Goal: Check status: Check status

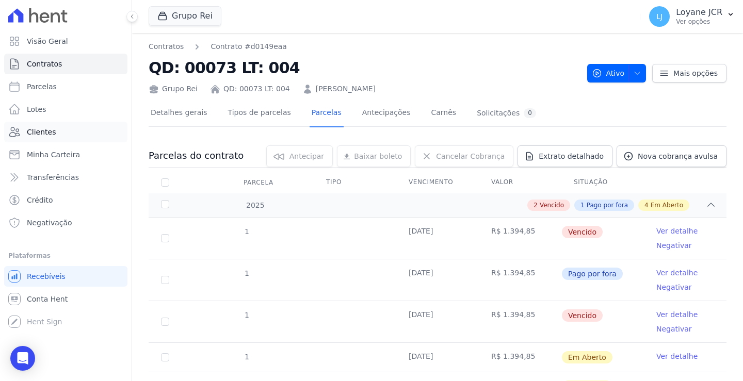
click at [45, 131] on span "Clientes" at bounding box center [41, 132] width 29 height 10
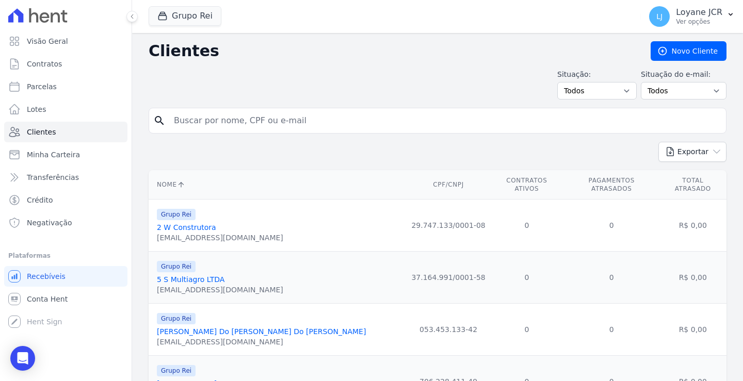
click at [205, 116] on input "search" at bounding box center [445, 120] width 554 height 21
paste input "13532"
drag, startPoint x: 210, startPoint y: 118, endPoint x: 176, endPoint y: 116, distance: 34.1
click at [176, 116] on input "13532" at bounding box center [445, 120] width 554 height 21
paste input "[PERSON_NAME]"
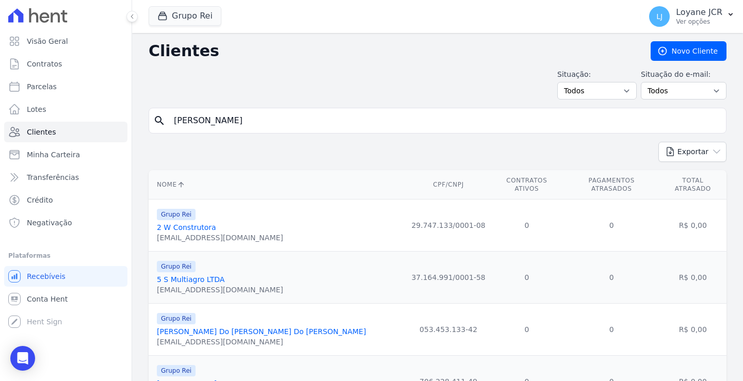
type input "[PERSON_NAME]"
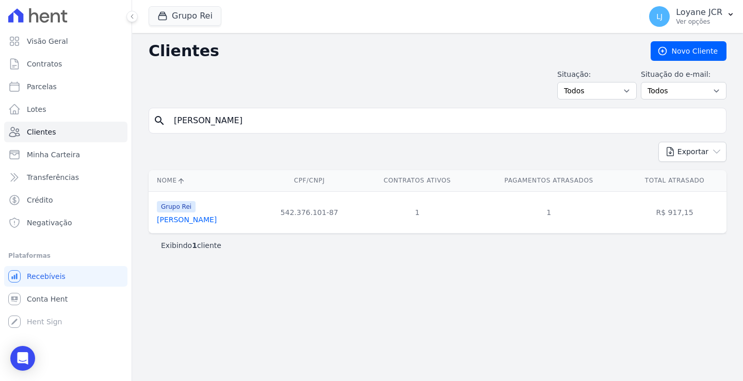
click at [185, 222] on link "[PERSON_NAME]" at bounding box center [187, 220] width 60 height 8
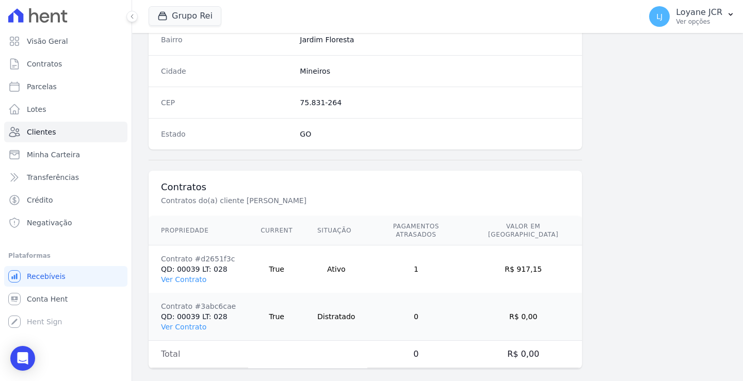
scroll to position [632, 0]
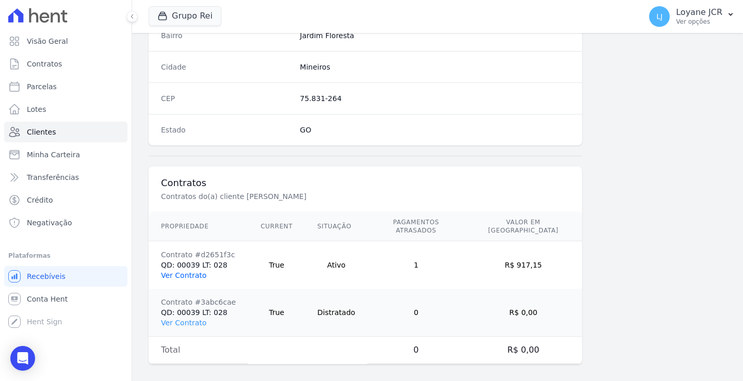
click at [194, 272] on link "Ver Contrato" at bounding box center [183, 276] width 45 height 8
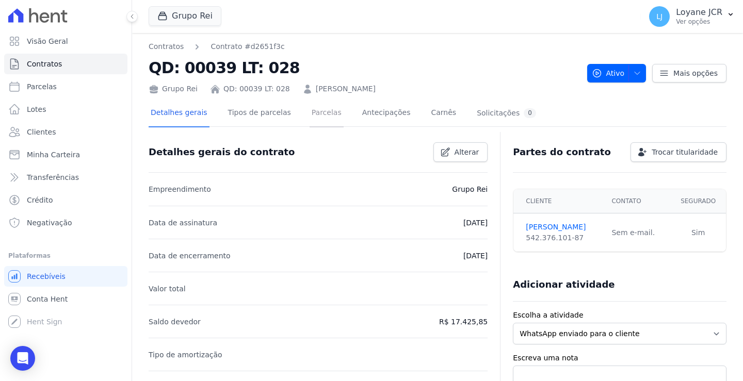
click at [312, 107] on link "Parcelas" at bounding box center [327, 113] width 34 height 27
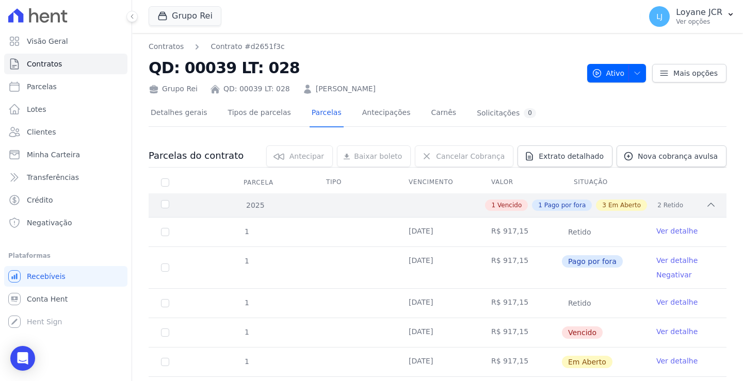
click at [165, 202] on div "2025" at bounding box center [184, 205] width 50 height 11
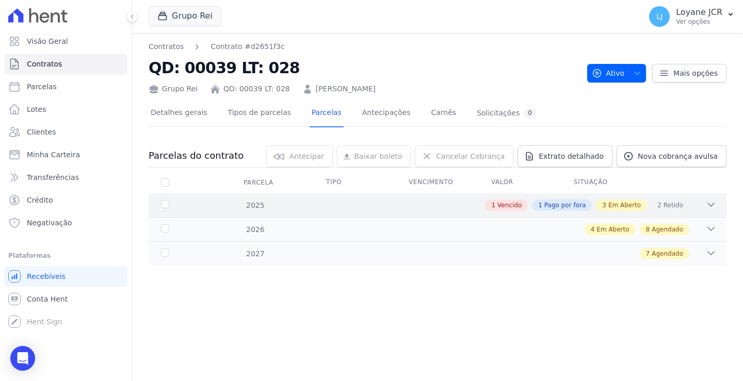
click at [713, 204] on icon at bounding box center [711, 205] width 10 height 10
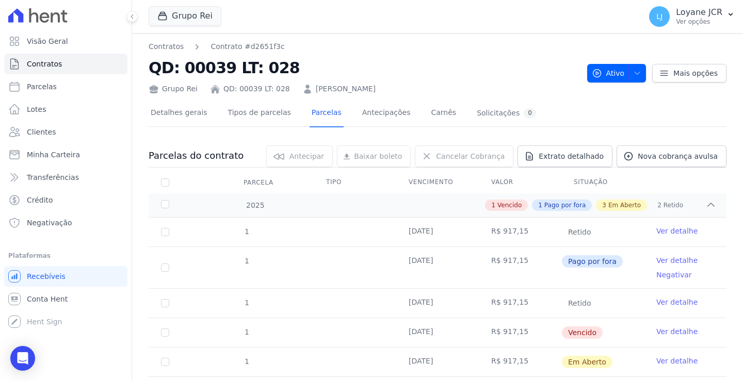
click at [423, 305] on td "[DATE]" at bounding box center [437, 303] width 83 height 29
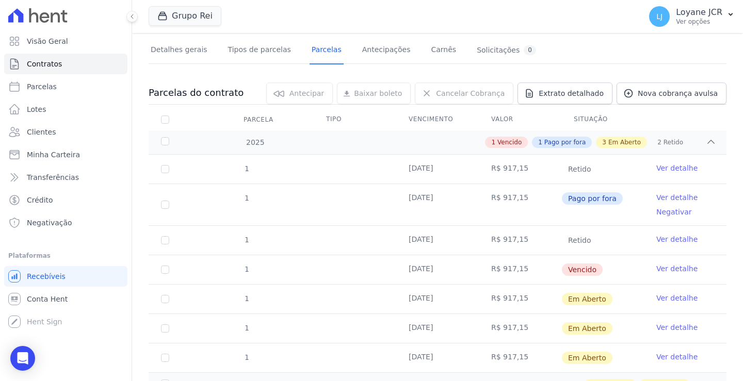
scroll to position [103, 0]
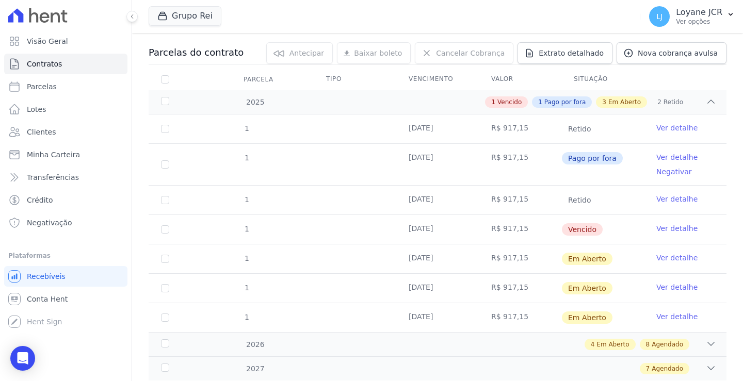
click at [418, 259] on td "[DATE]" at bounding box center [437, 259] width 83 height 29
click at [422, 239] on td "[DATE]" at bounding box center [437, 229] width 83 height 29
click at [501, 228] on td "R$ 917,15" at bounding box center [520, 229] width 83 height 29
click at [502, 202] on td "R$ 917,15" at bounding box center [520, 200] width 83 height 29
click at [425, 156] on td "[DATE]" at bounding box center [437, 164] width 83 height 41
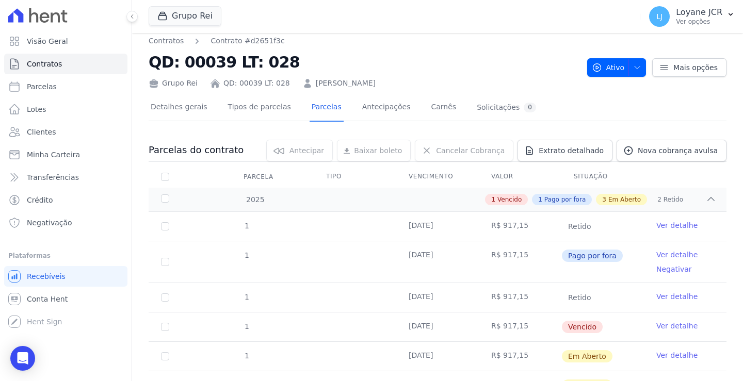
scroll to position [0, 0]
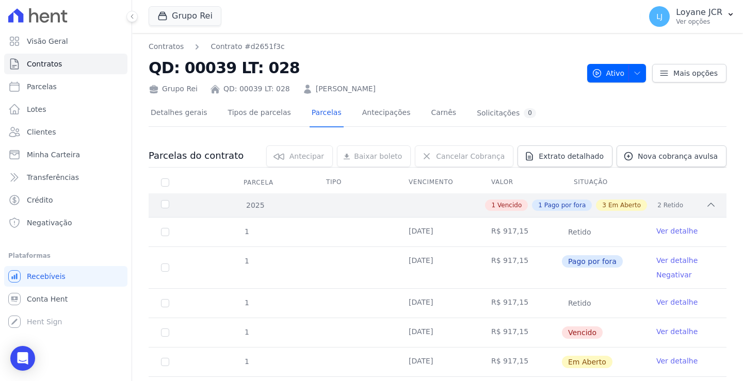
click at [569, 207] on span "Pago por fora" at bounding box center [565, 205] width 41 height 9
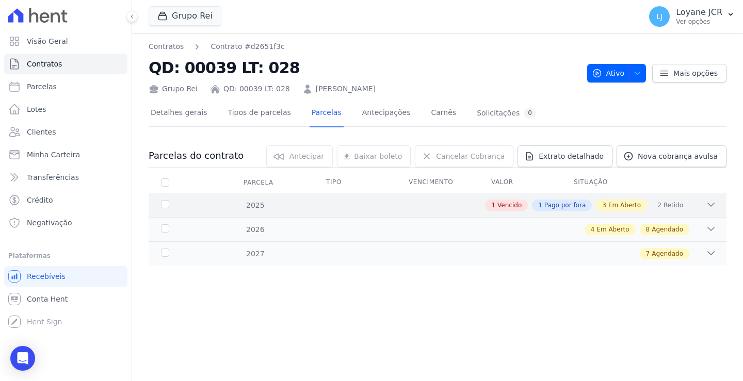
click at [163, 205] on div "2025" at bounding box center [184, 205] width 50 height 11
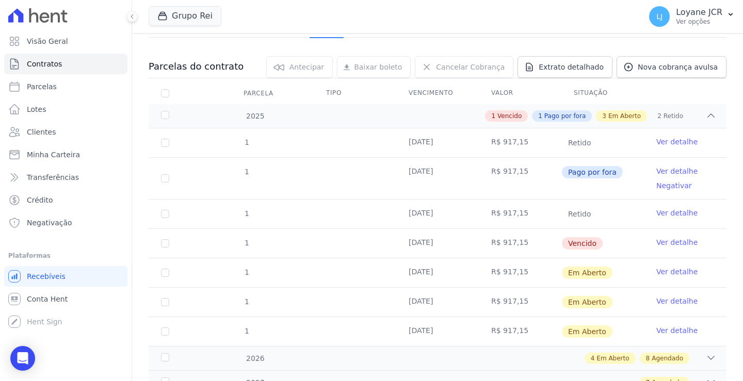
scroll to position [103, 0]
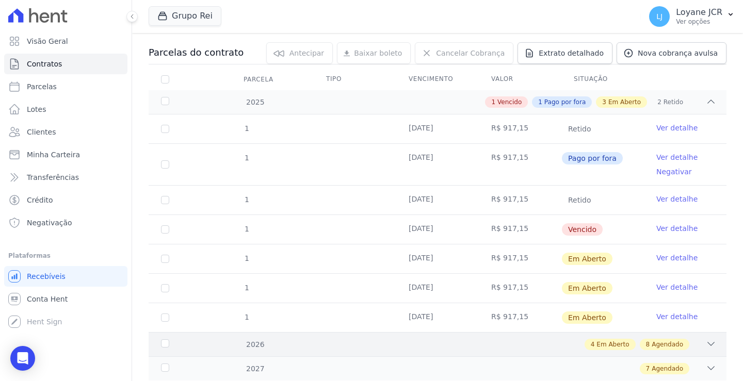
click at [708, 344] on icon at bounding box center [711, 344] width 10 height 10
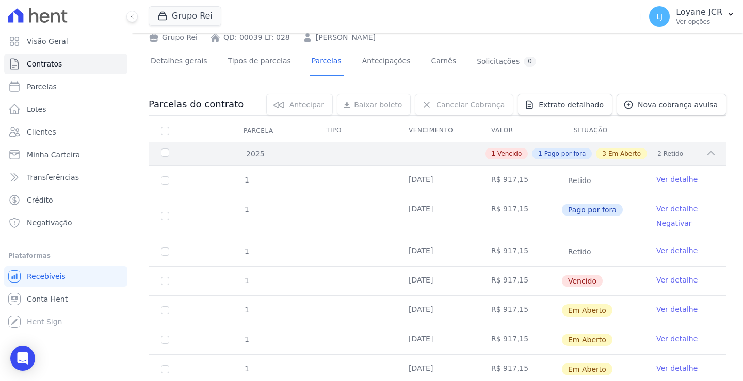
click at [618, 155] on span "Em Aberto" at bounding box center [625, 153] width 33 height 9
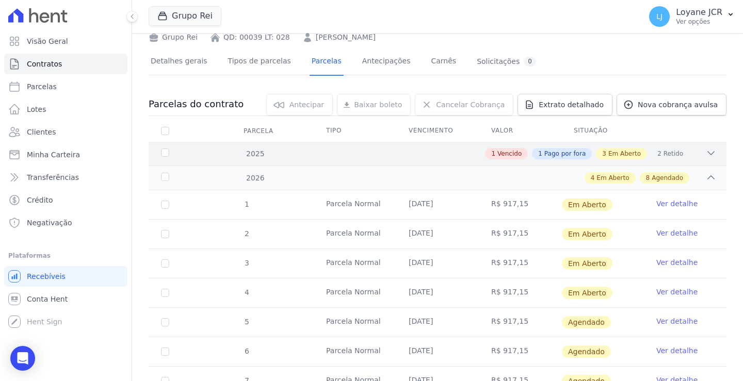
click at [670, 152] on span "Retido" at bounding box center [674, 153] width 20 height 9
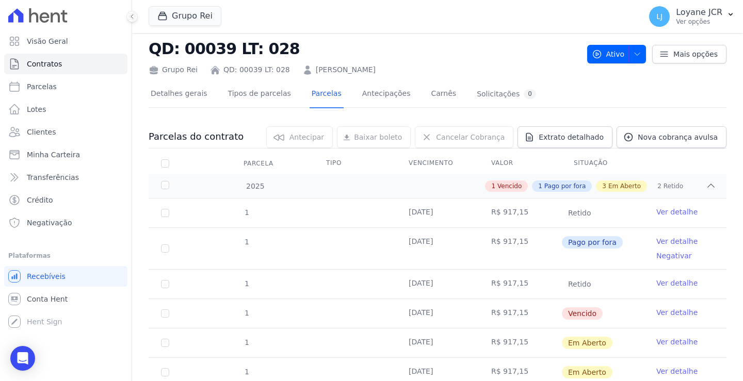
scroll to position [0, 0]
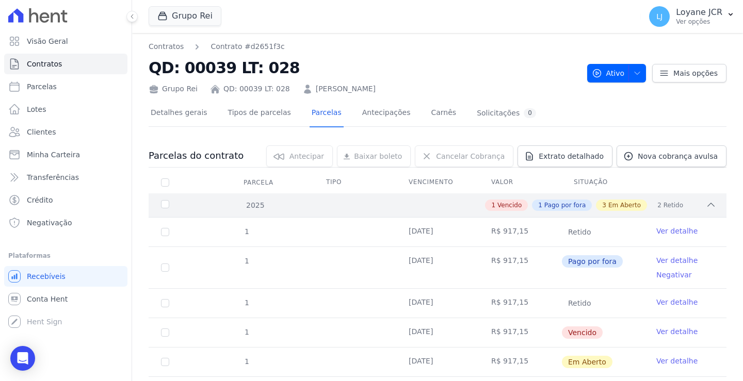
click at [573, 207] on span "Pago por fora" at bounding box center [565, 205] width 41 height 9
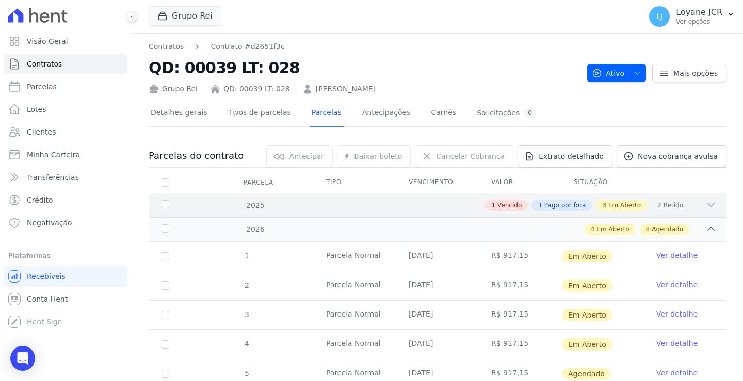
click at [628, 208] on span "Em Aberto" at bounding box center [625, 205] width 33 height 9
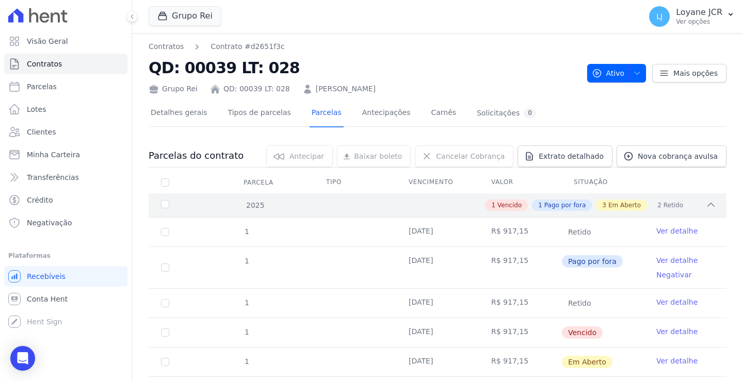
click at [507, 203] on span "Vencido" at bounding box center [510, 205] width 24 height 9
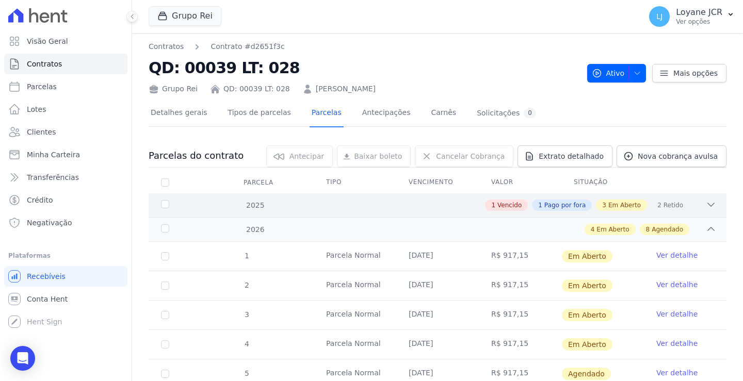
click at [163, 207] on div "2025" at bounding box center [184, 205] width 50 height 11
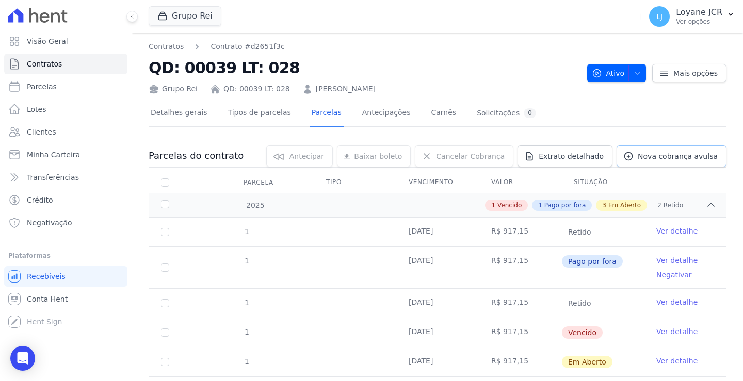
click at [660, 157] on span "Nova cobrança avulsa" at bounding box center [678, 156] width 80 height 10
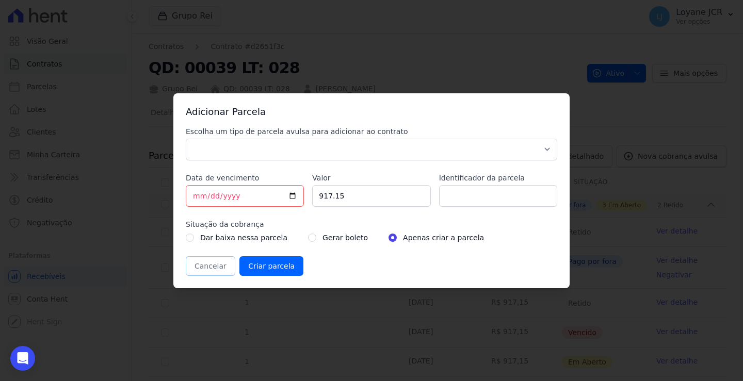
click at [195, 275] on button "Cancelar" at bounding box center [211, 267] width 50 height 20
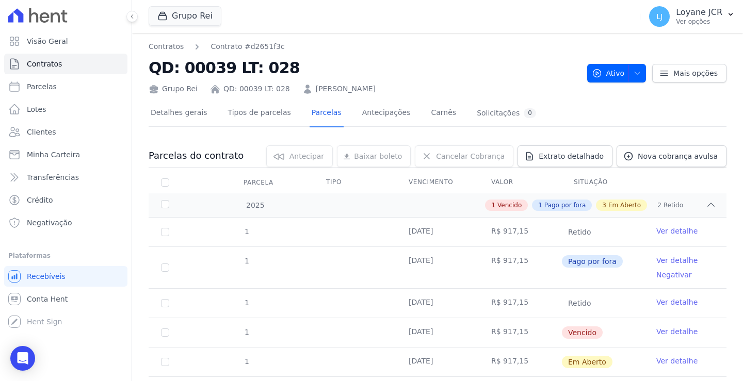
scroll to position [52, 0]
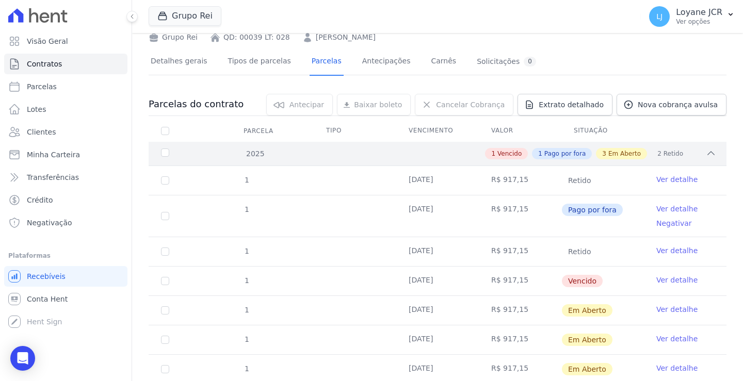
click at [167, 153] on div "2025" at bounding box center [184, 154] width 50 height 11
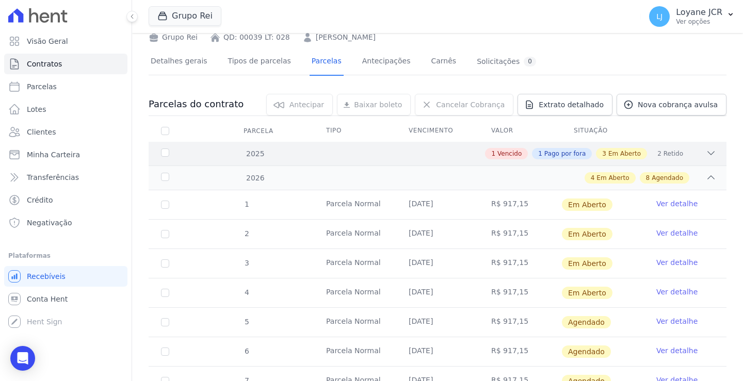
click at [166, 154] on div "2025" at bounding box center [184, 154] width 50 height 11
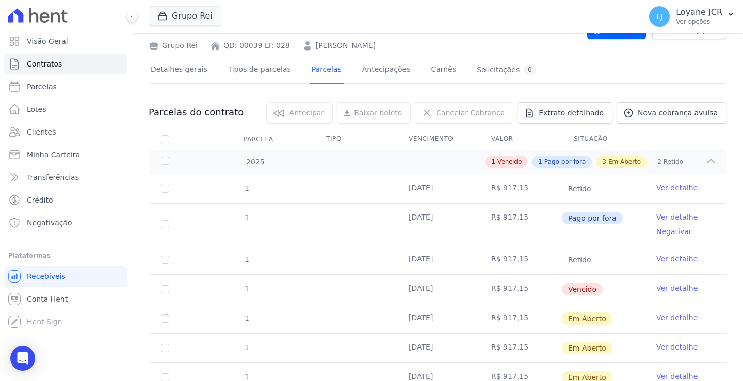
scroll to position [0, 0]
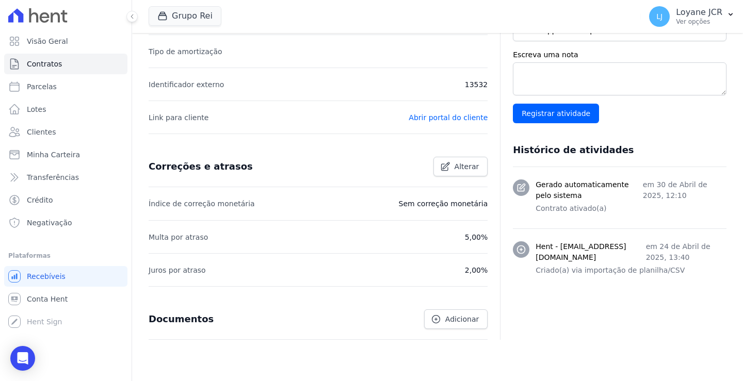
scroll to position [337, 0]
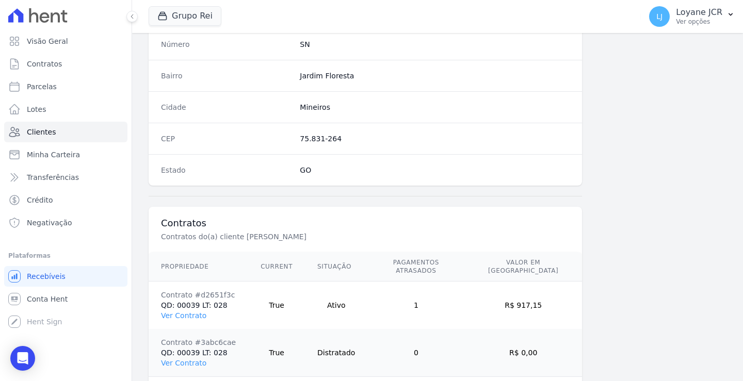
scroll to position [632, 0]
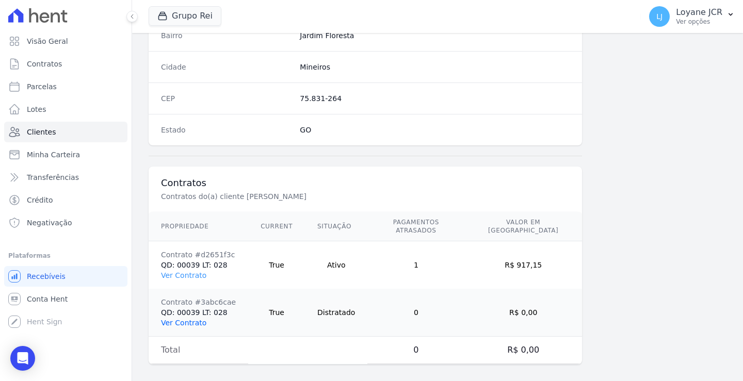
click at [180, 319] on link "Ver Contrato" at bounding box center [183, 323] width 45 height 8
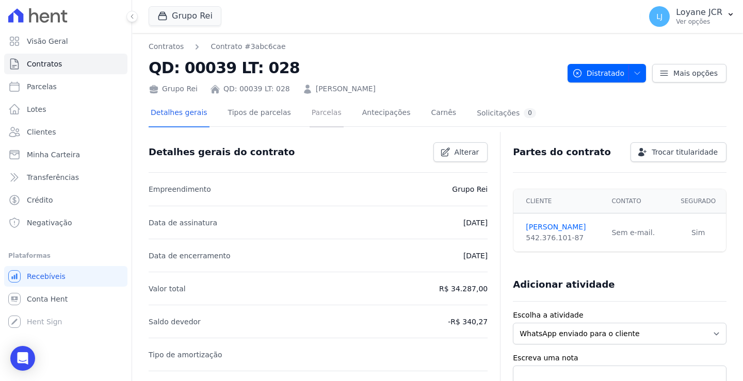
click at [310, 112] on link "Parcelas" at bounding box center [327, 113] width 34 height 27
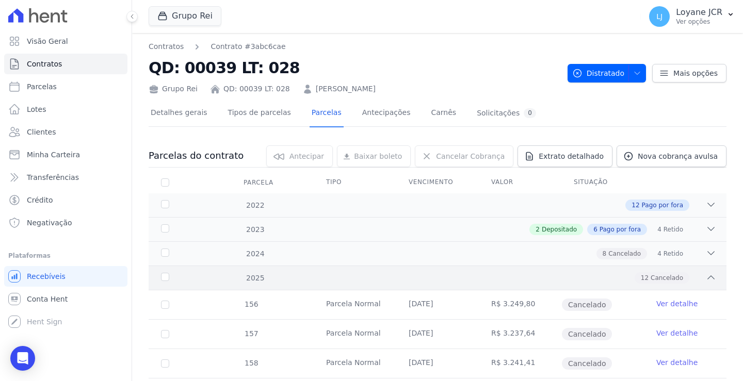
click at [159, 275] on div "2025" at bounding box center [184, 278] width 50 height 11
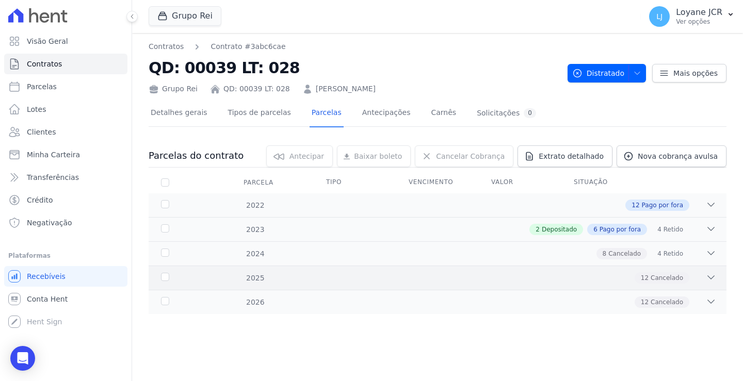
click at [710, 278] on icon at bounding box center [711, 278] width 10 height 10
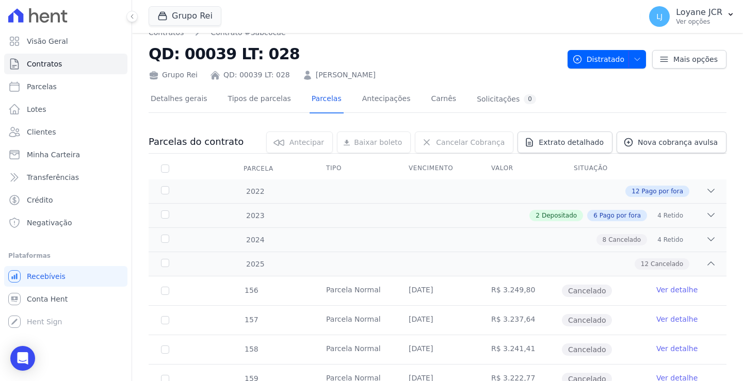
scroll to position [7, 0]
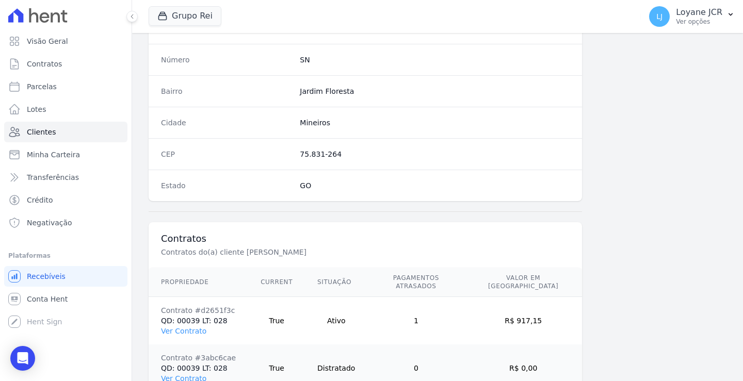
scroll to position [632, 0]
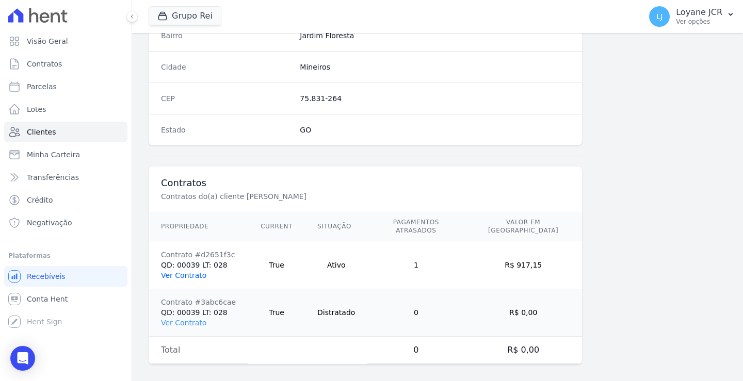
click at [173, 272] on link "Ver Contrato" at bounding box center [183, 276] width 45 height 8
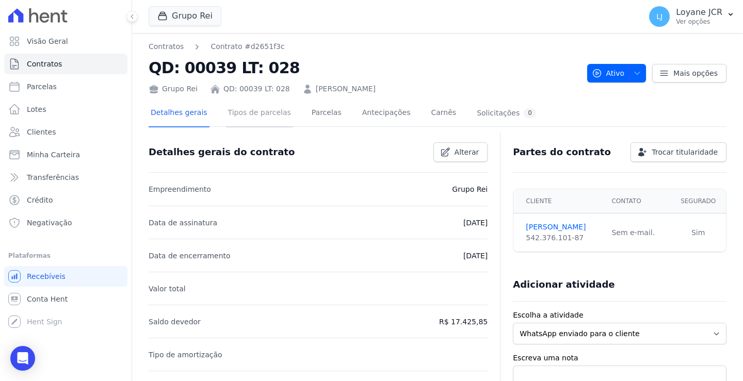
click at [252, 110] on link "Tipos de parcelas" at bounding box center [259, 113] width 67 height 27
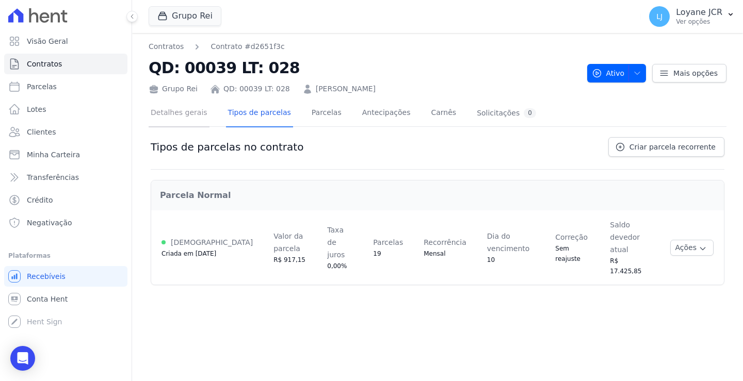
click at [163, 110] on link "Detalhes gerais" at bounding box center [179, 113] width 61 height 27
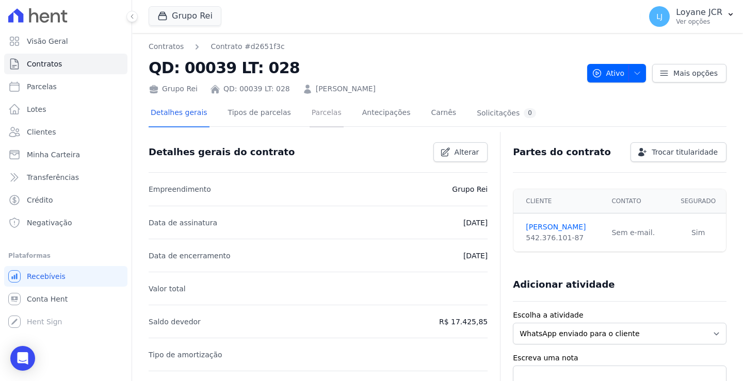
click at [312, 109] on link "Parcelas" at bounding box center [327, 113] width 34 height 27
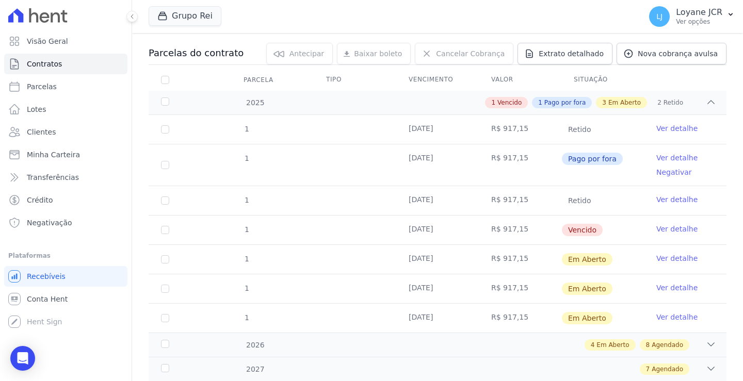
scroll to position [103, 0]
click at [578, 125] on span "Retido" at bounding box center [580, 129] width 36 height 12
click at [678, 153] on link "Ver detalhe" at bounding box center [677, 157] width 41 height 10
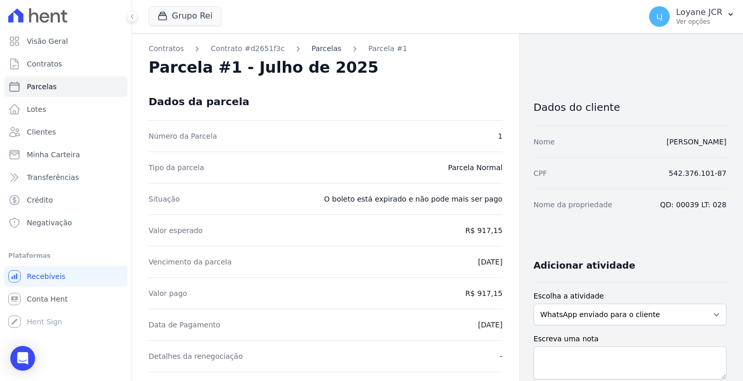
click at [312, 46] on link "Parcelas" at bounding box center [327, 48] width 30 height 11
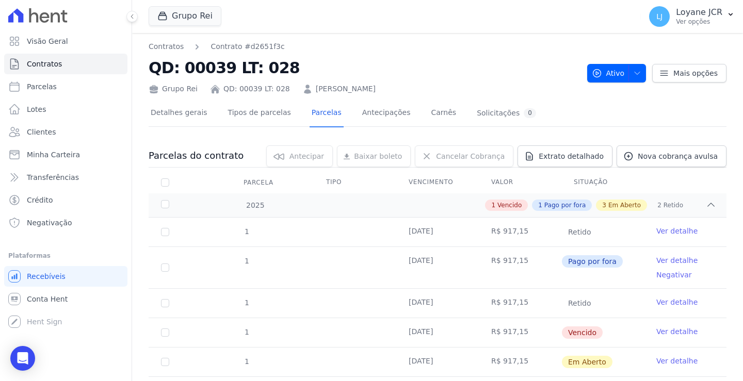
scroll to position [103, 0]
